Goal: Task Accomplishment & Management: Use online tool/utility

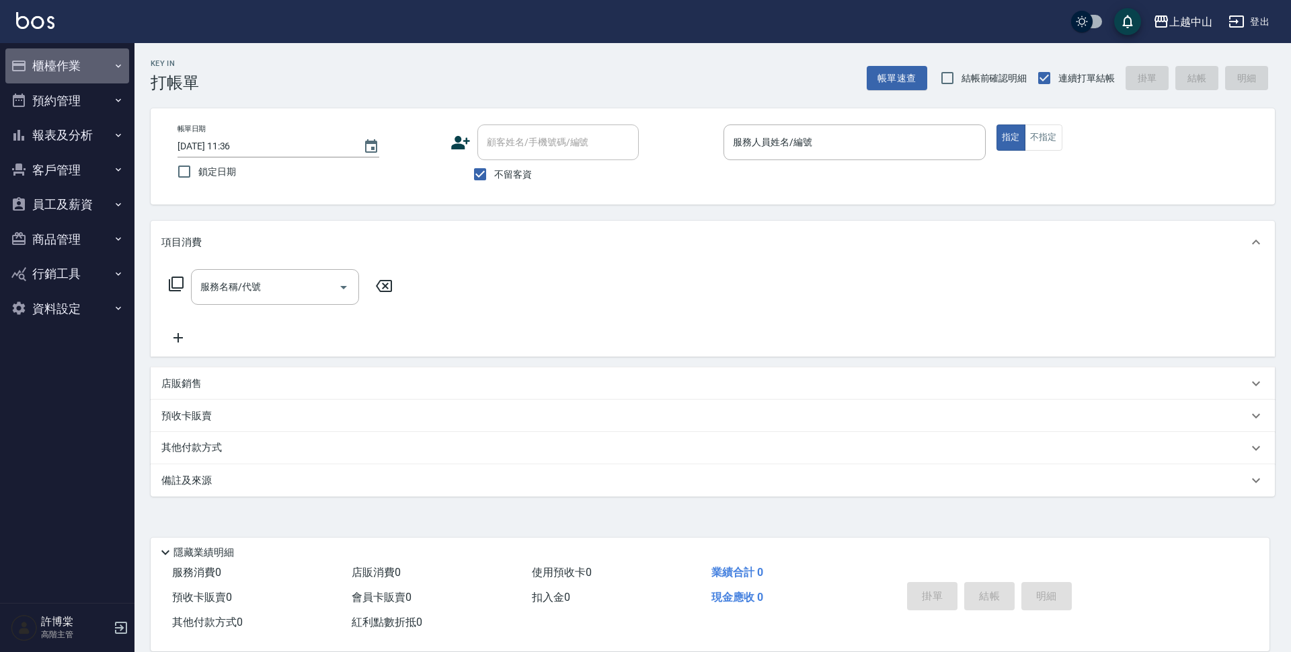
click at [46, 69] on button "櫃檯作業" at bounding box center [67, 65] width 124 height 35
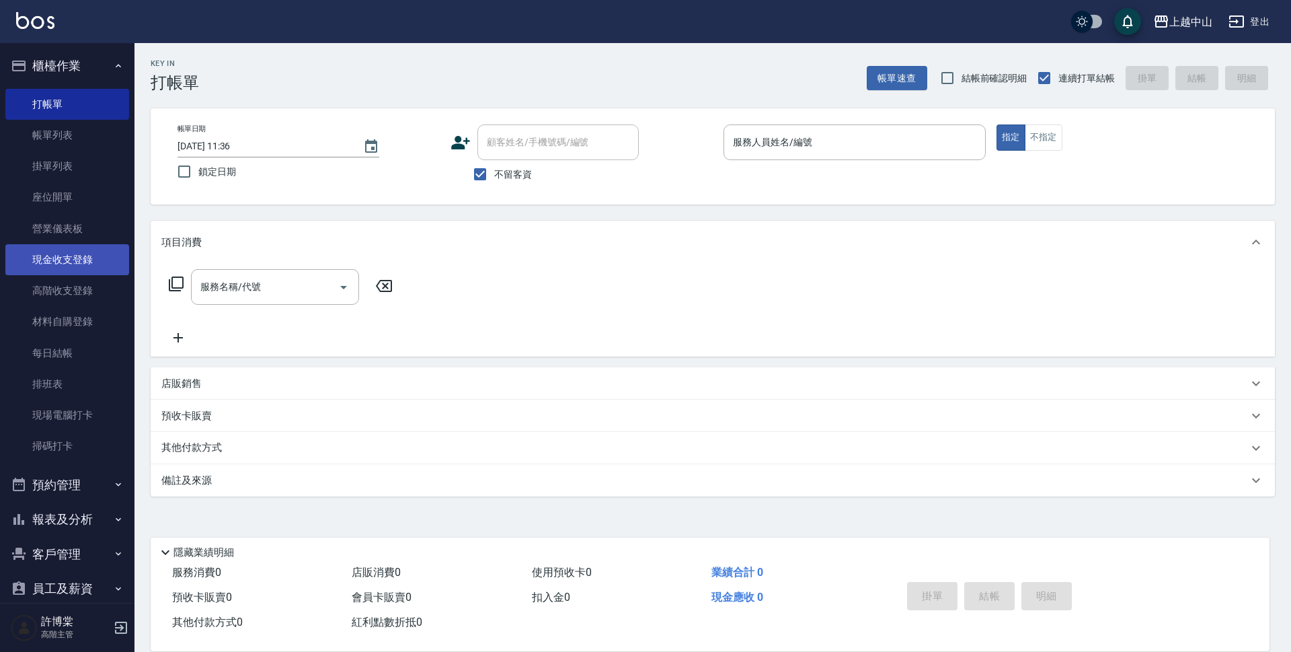
click at [82, 272] on link "現金收支登錄" at bounding box center [67, 259] width 124 height 31
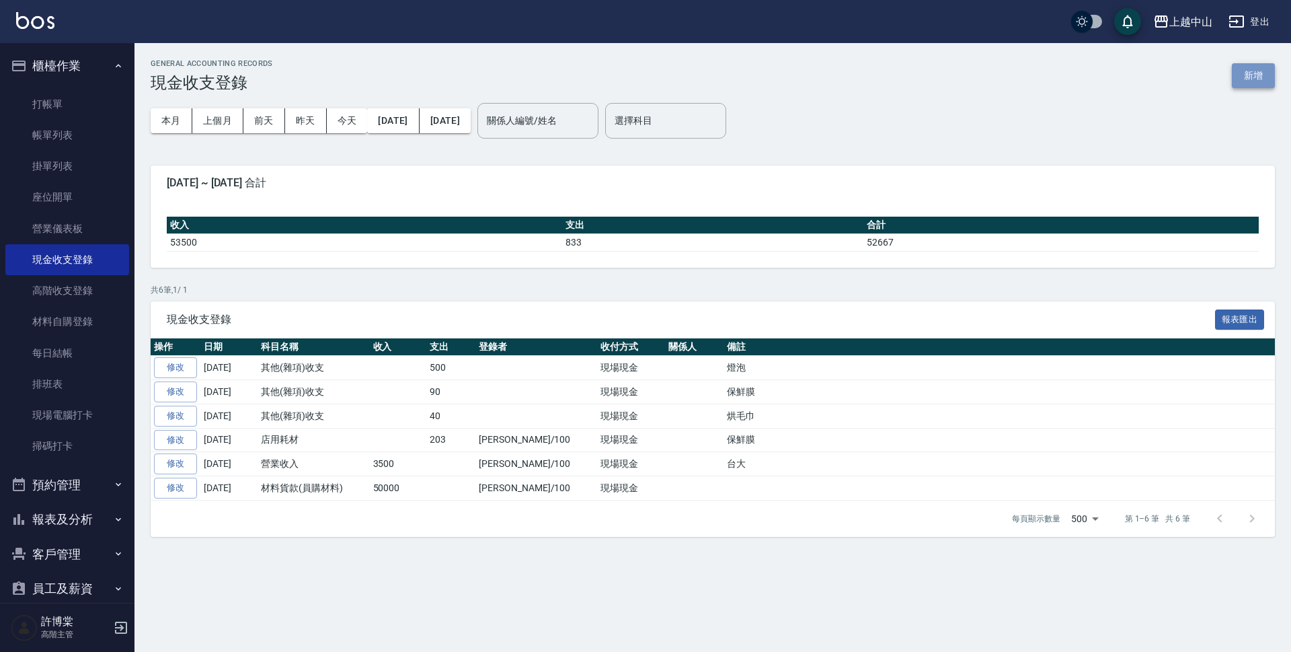
click at [1242, 73] on button "新增" at bounding box center [1253, 75] width 43 height 25
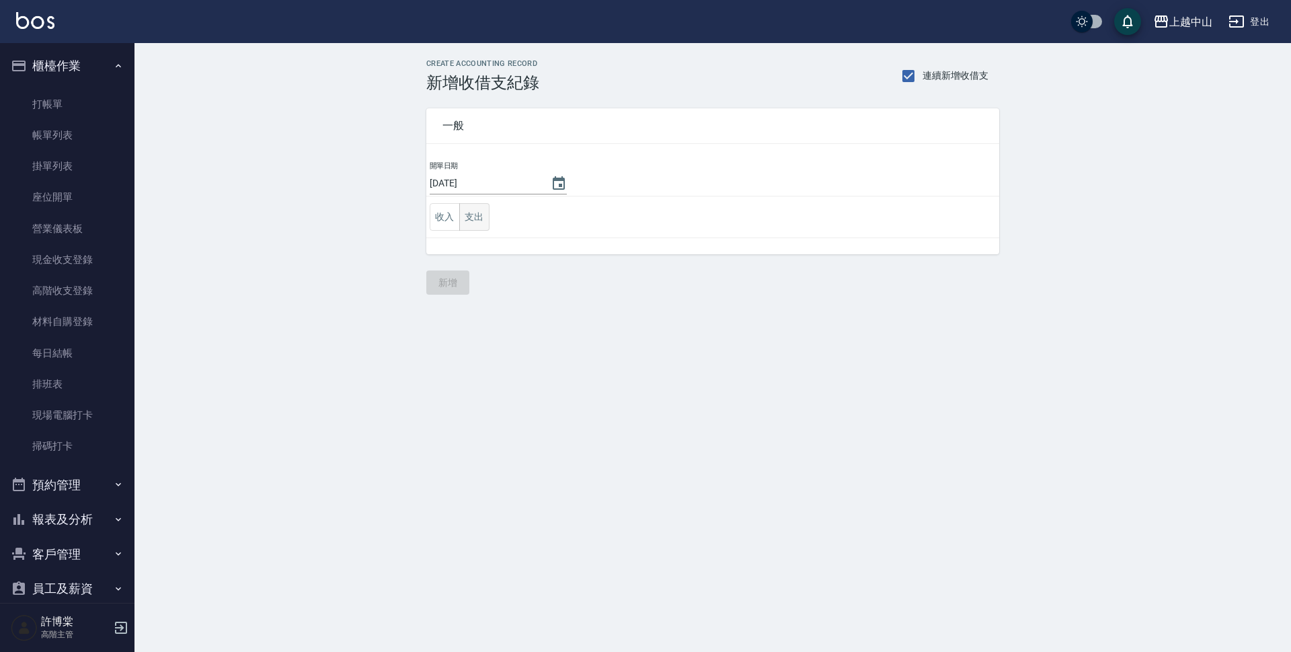
click at [470, 215] on button "支出" at bounding box center [474, 217] width 30 height 28
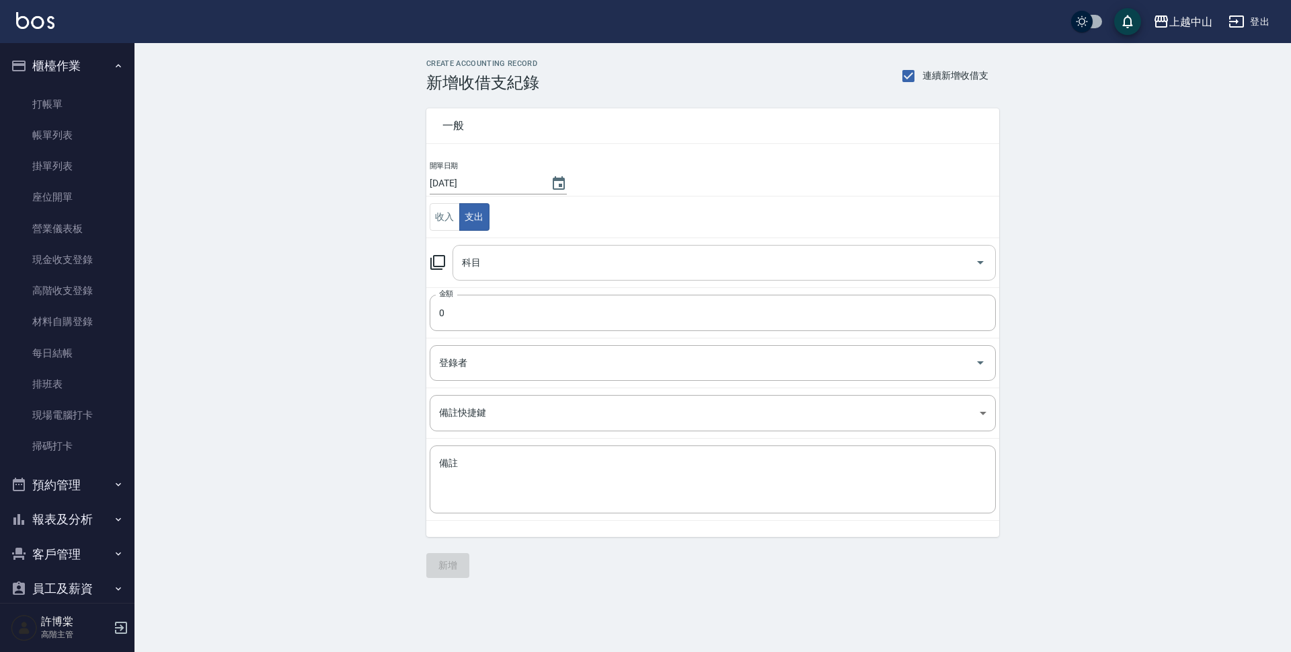
click at [525, 252] on input "科目" at bounding box center [714, 263] width 511 height 24
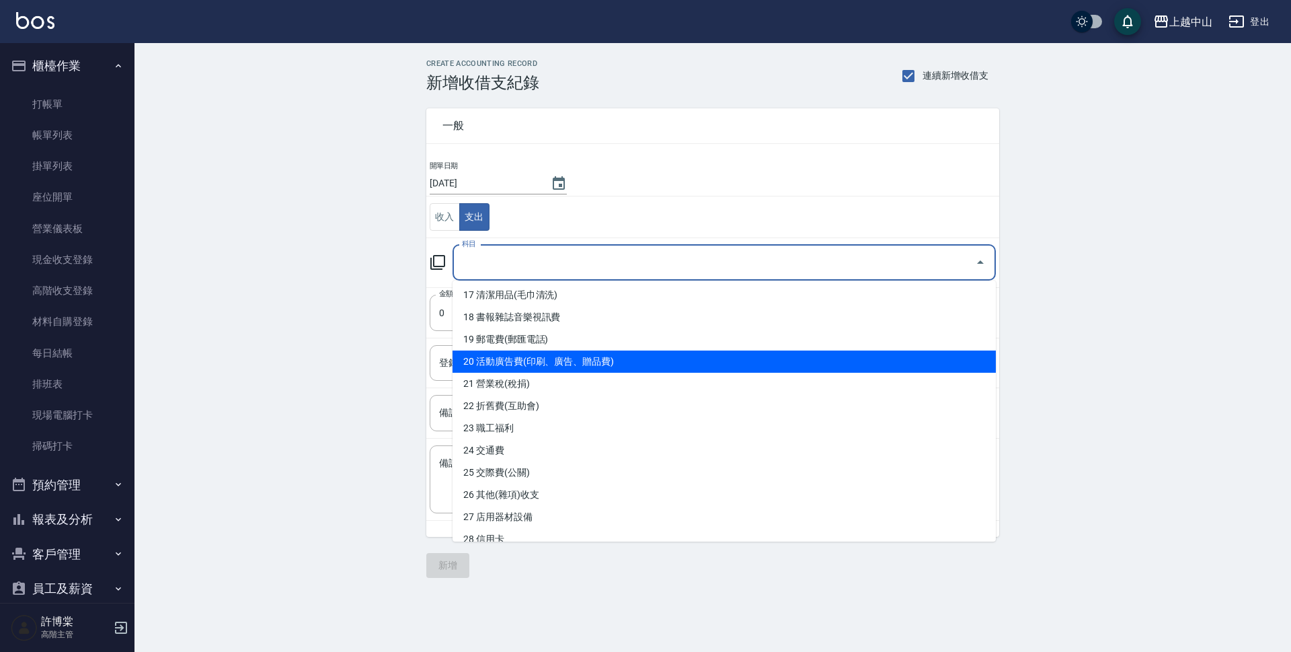
scroll to position [459, 0]
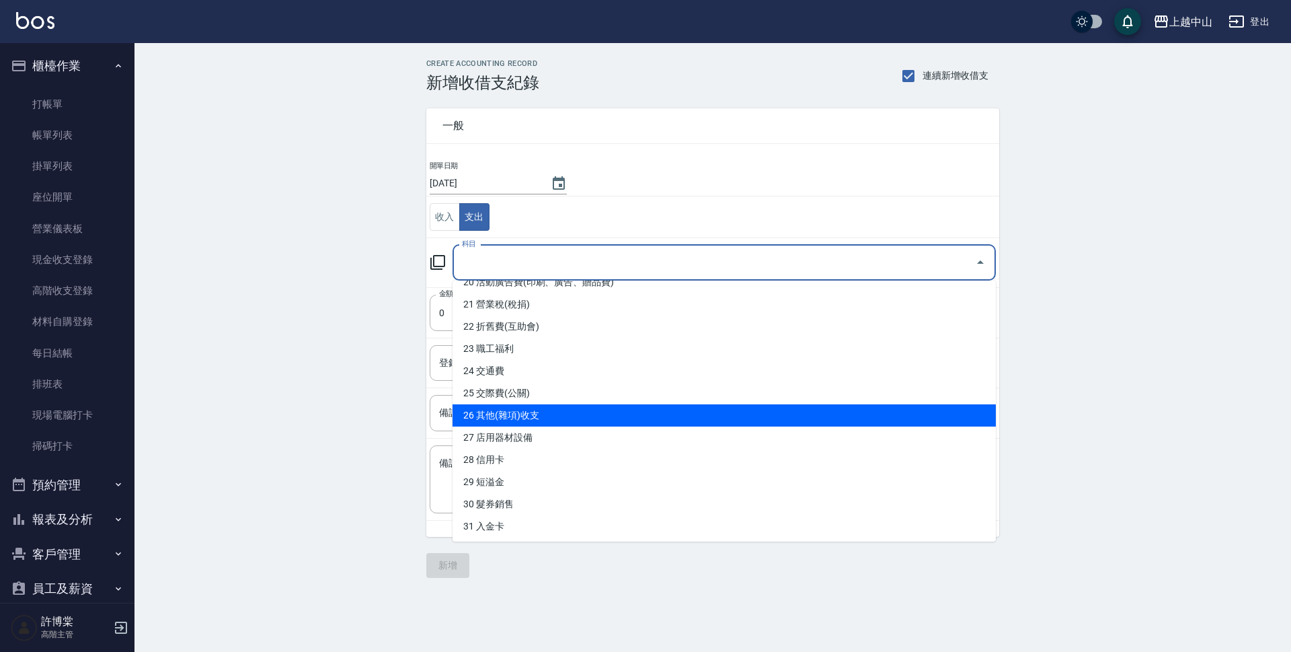
click at [518, 414] on li "26 其他(雜項)收支" at bounding box center [724, 415] width 543 height 22
type input "26 其他(雜項)收支"
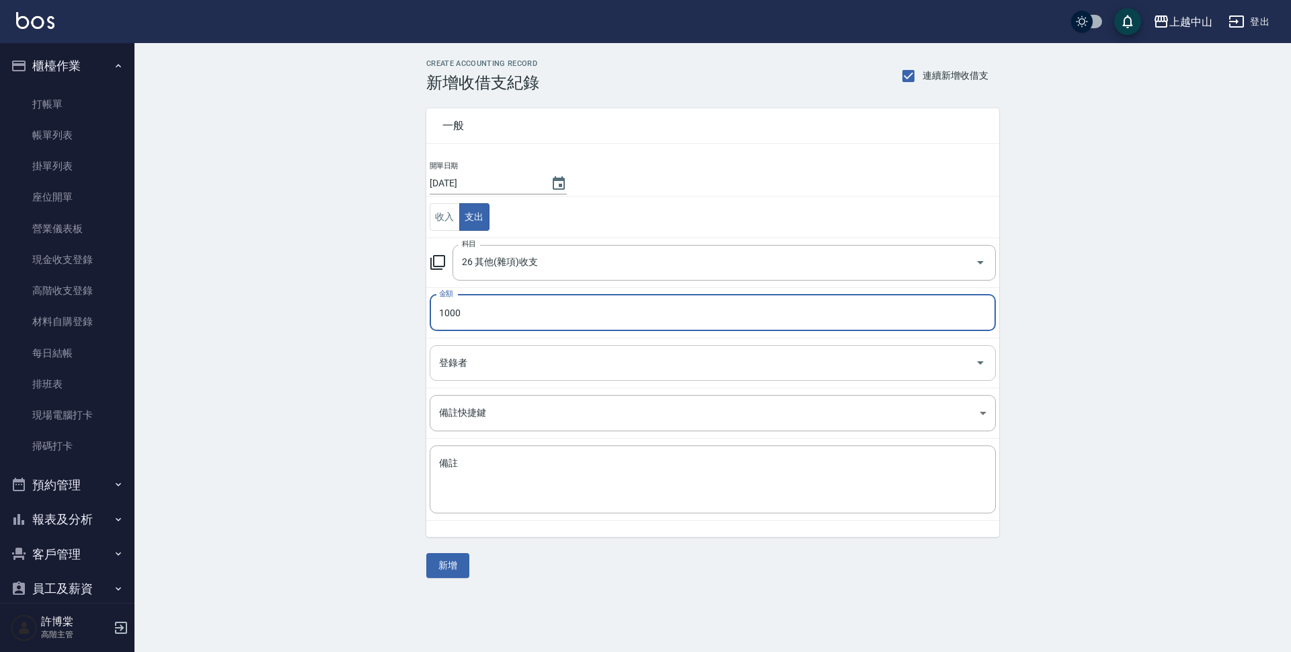
type input "1000"
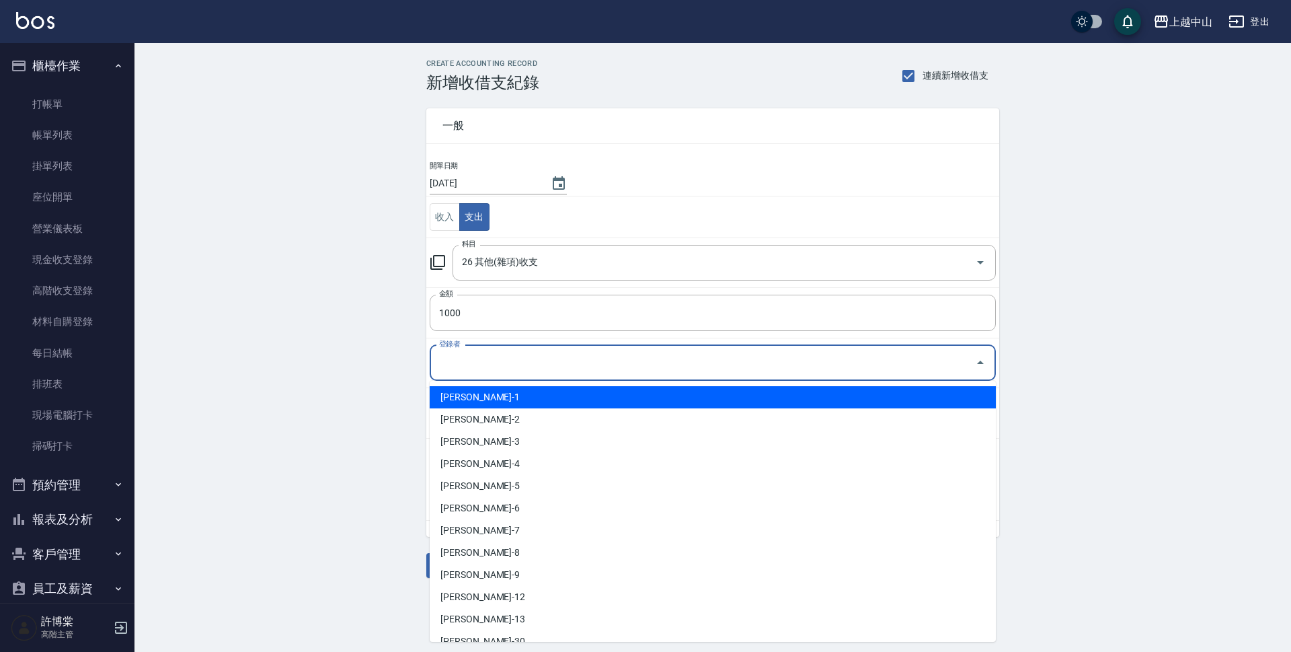
click at [525, 365] on input "登錄者" at bounding box center [703, 363] width 534 height 24
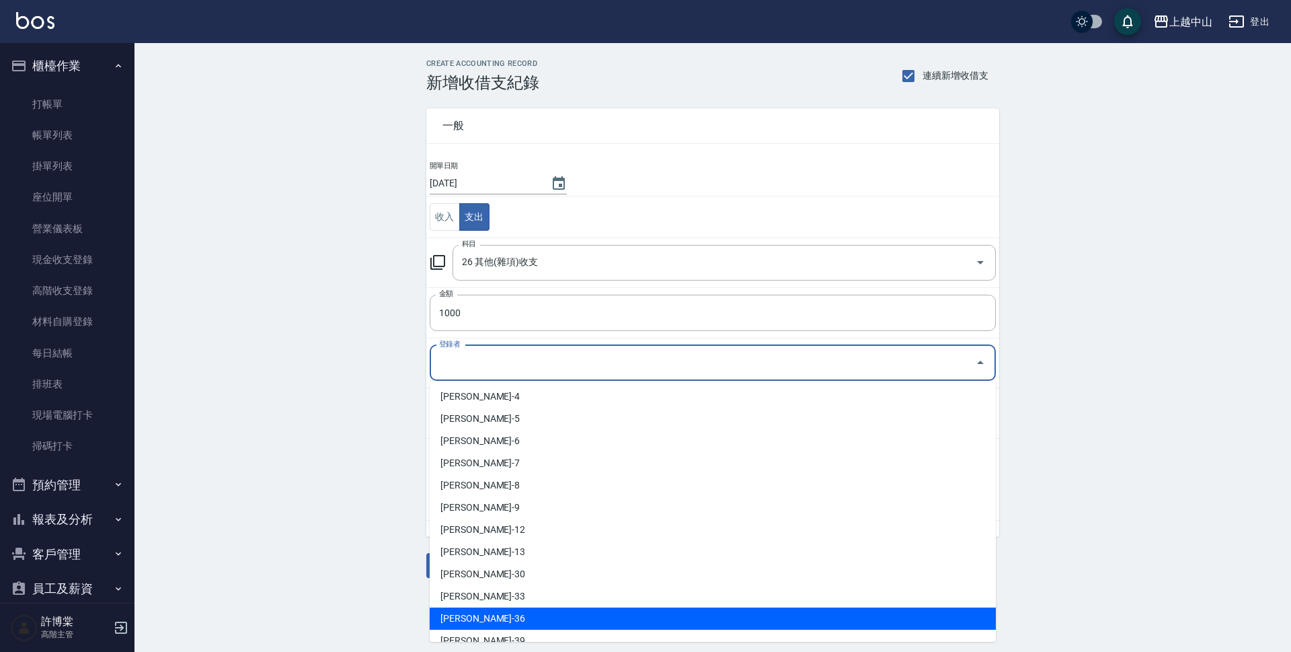
scroll to position [149, 0]
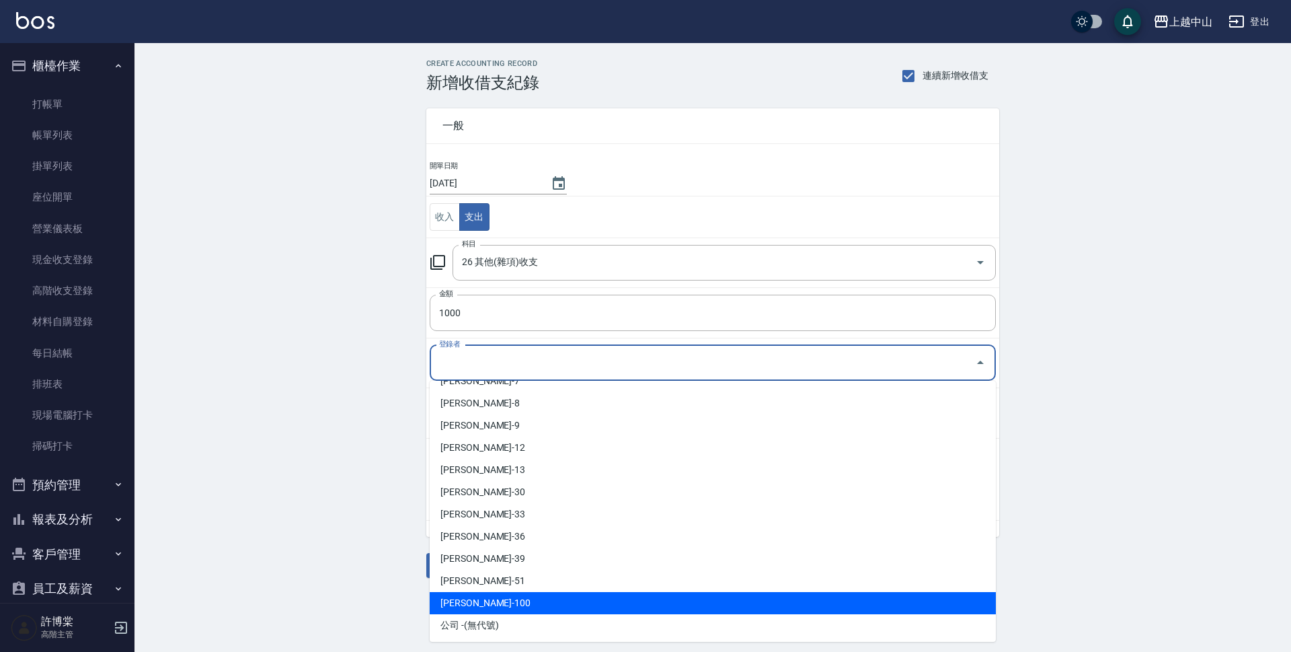
click at [490, 605] on li "許博棠-100" at bounding box center [713, 603] width 566 height 22
type input "許博棠-100"
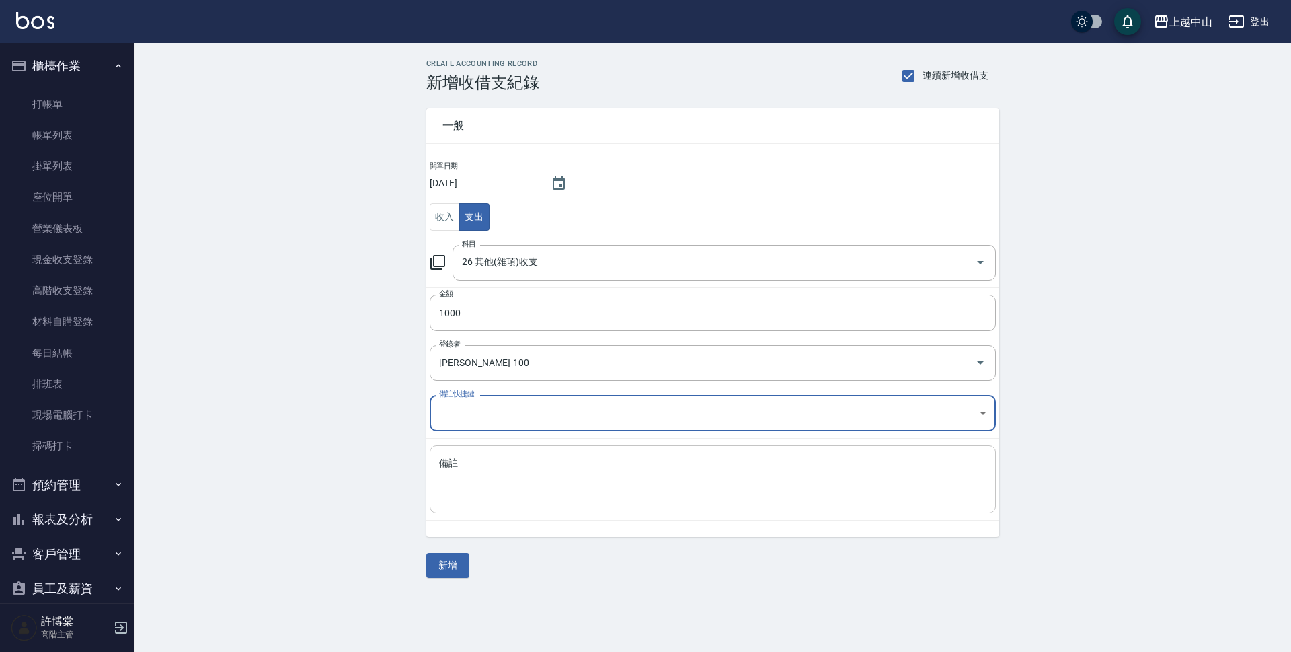
click at [521, 457] on textarea "備註" at bounding box center [712, 480] width 547 height 46
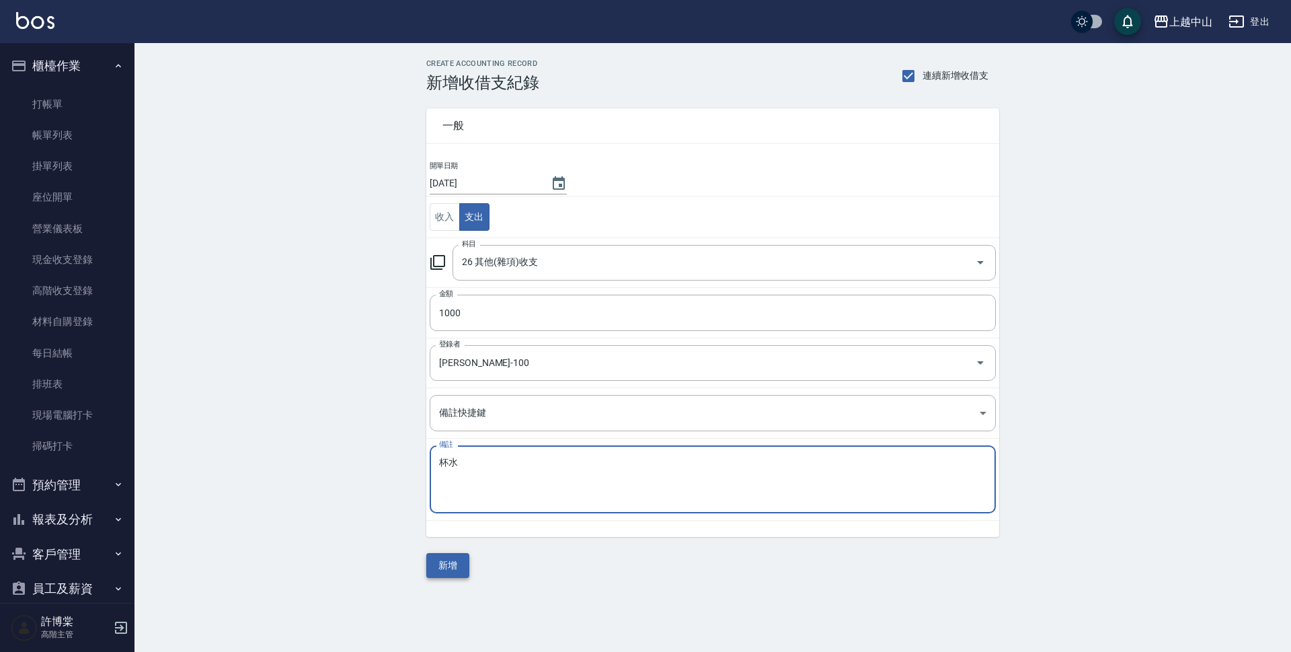
type textarea "杯水"
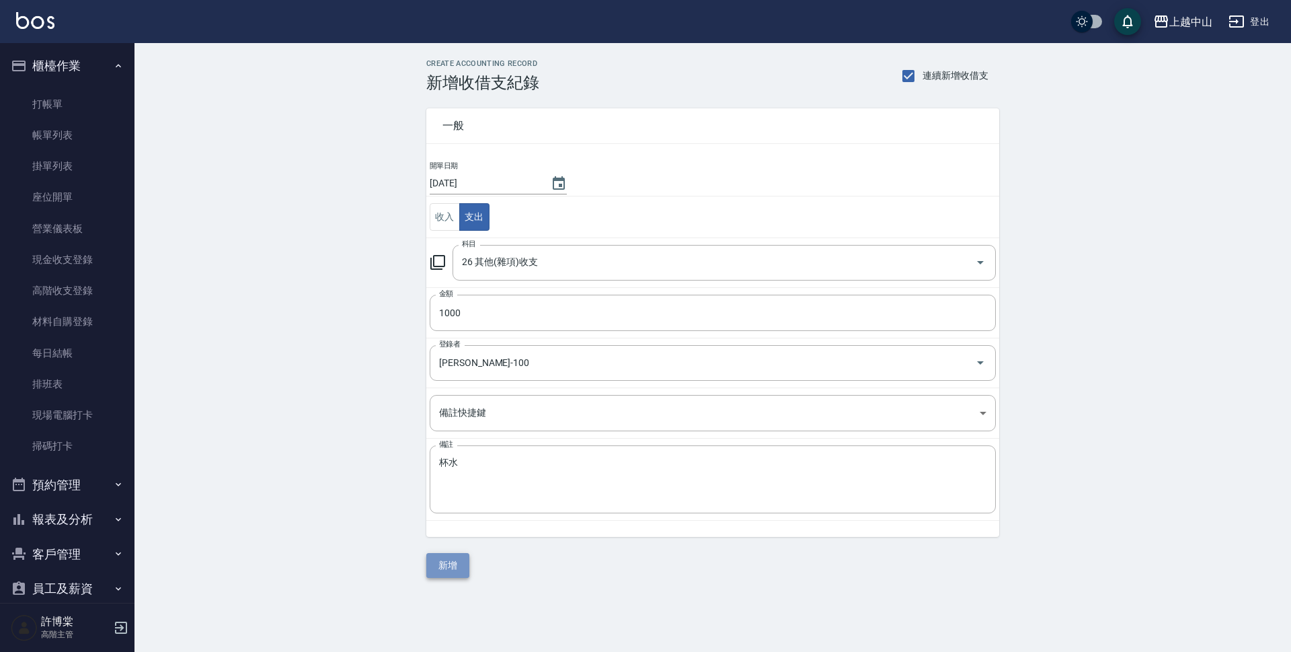
click at [459, 561] on button "新增" at bounding box center [447, 565] width 43 height 25
